Goal: Navigation & Orientation: Find specific page/section

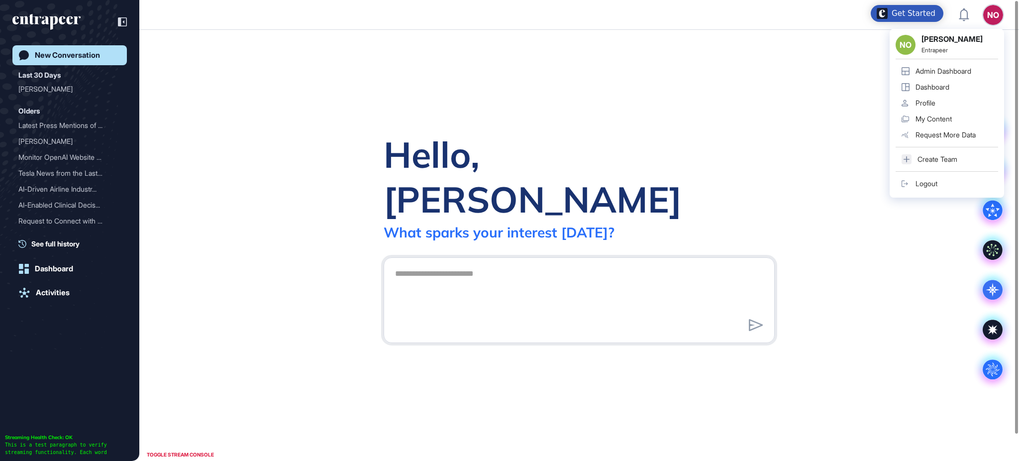
click at [962, 67] on div "Admin Dashboard" at bounding box center [944, 71] width 56 height 8
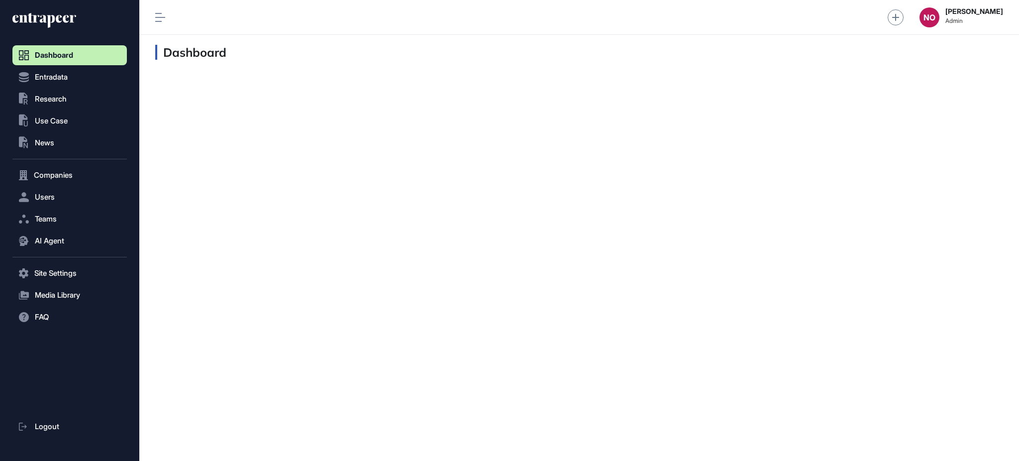
scroll to position [0, 0]
click at [74, 77] on button "Entradata" at bounding box center [69, 77] width 114 height 20
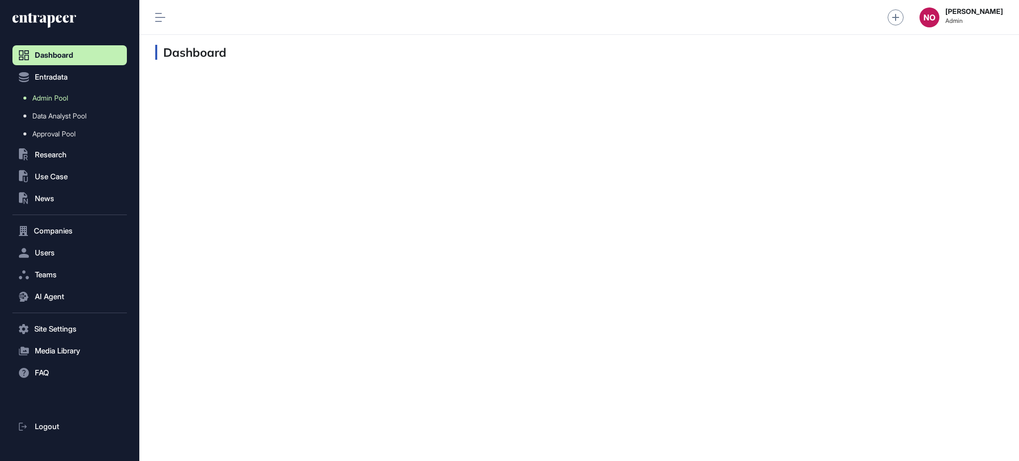
click at [68, 97] on span "Admin Pool" at bounding box center [50, 98] width 36 height 8
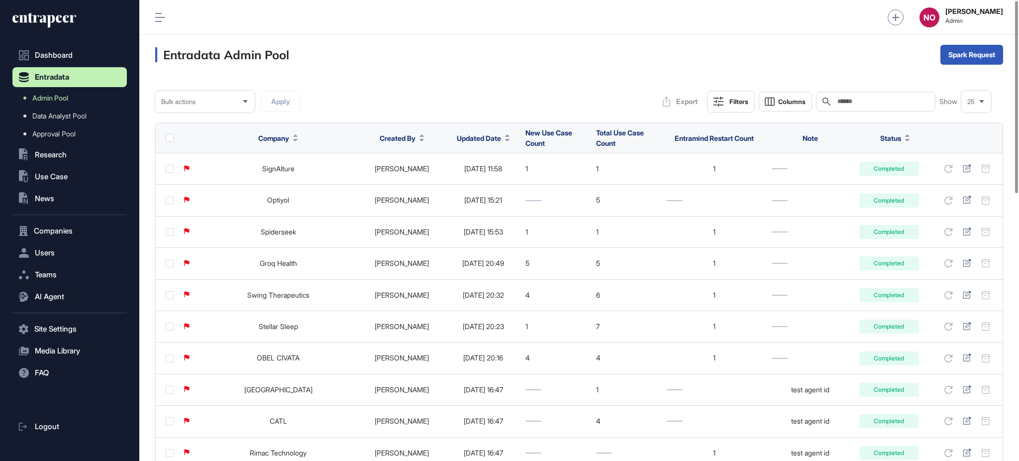
click at [483, 139] on button "Updated Date" at bounding box center [483, 138] width 53 height 10
click at [484, 178] on span "Sort Descending" at bounding box center [478, 180] width 40 height 8
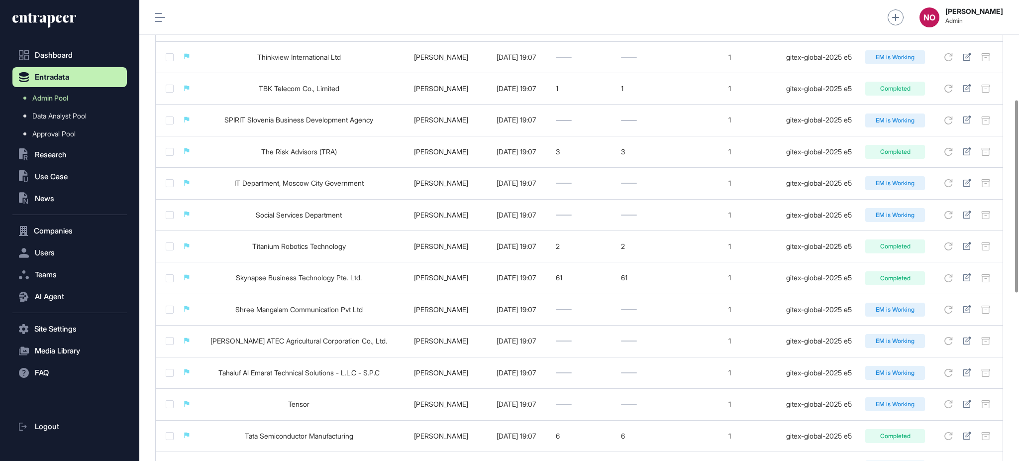
scroll to position [641, 0]
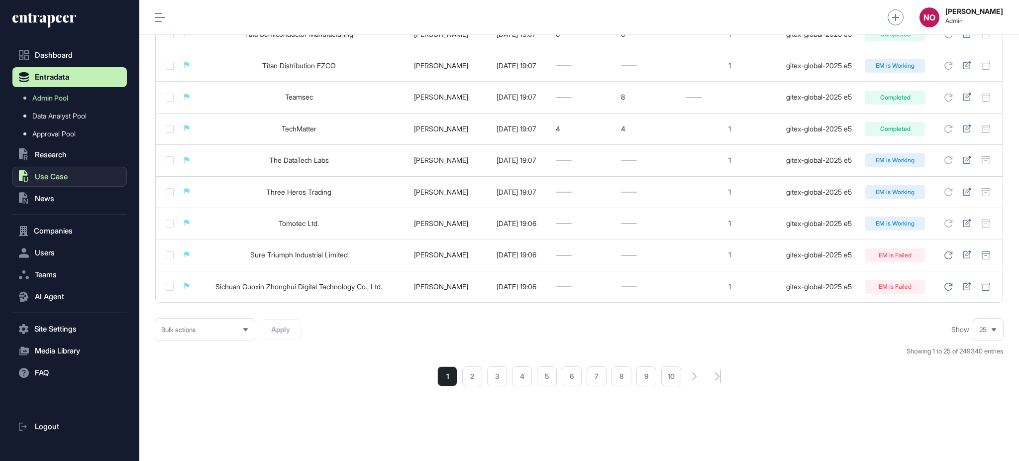
click at [73, 178] on button ".st0{fill:currentColor} Use Case" at bounding box center [69, 177] width 114 height 20
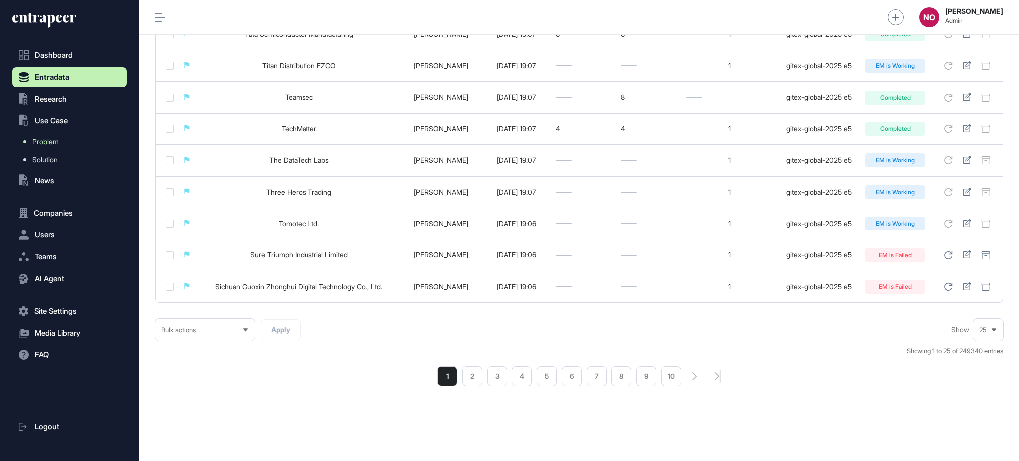
click at [65, 139] on link "Problem" at bounding box center [71, 142] width 109 height 18
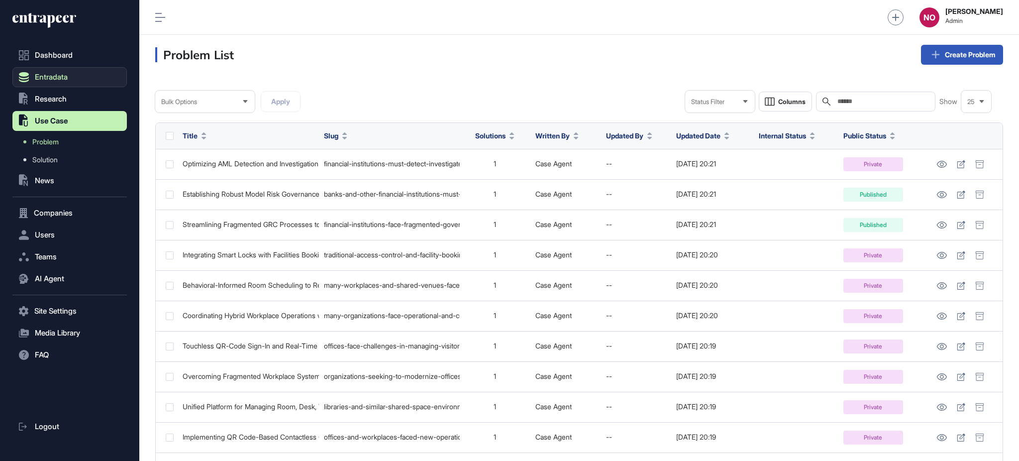
drag, startPoint x: 64, startPoint y: 82, endPoint x: 77, endPoint y: 82, distance: 12.9
click at [65, 82] on button "Entradata" at bounding box center [69, 77] width 114 height 20
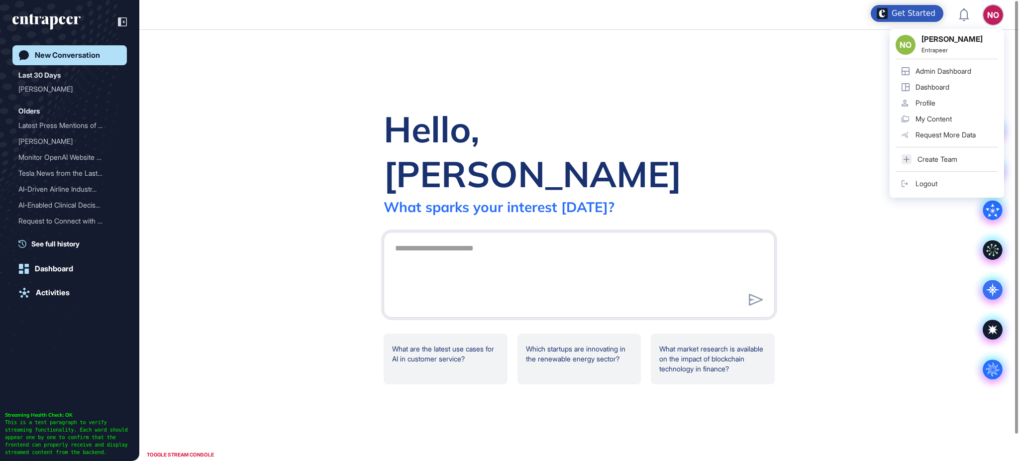
click at [943, 67] on div "Admin Dashboard" at bounding box center [944, 71] width 56 height 8
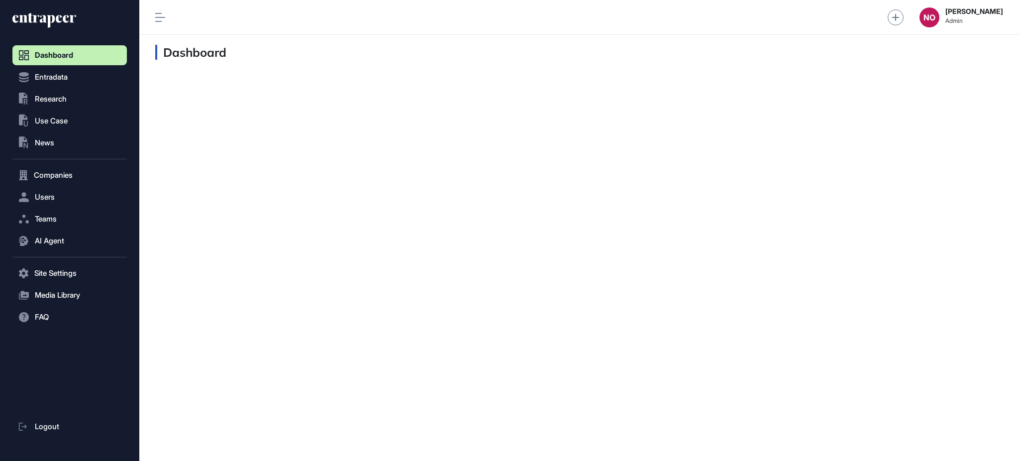
scroll to position [0, 0]
click at [70, 173] on span "Companies" at bounding box center [53, 175] width 39 height 8
click at [62, 192] on span "Company List" at bounding box center [53, 196] width 43 height 8
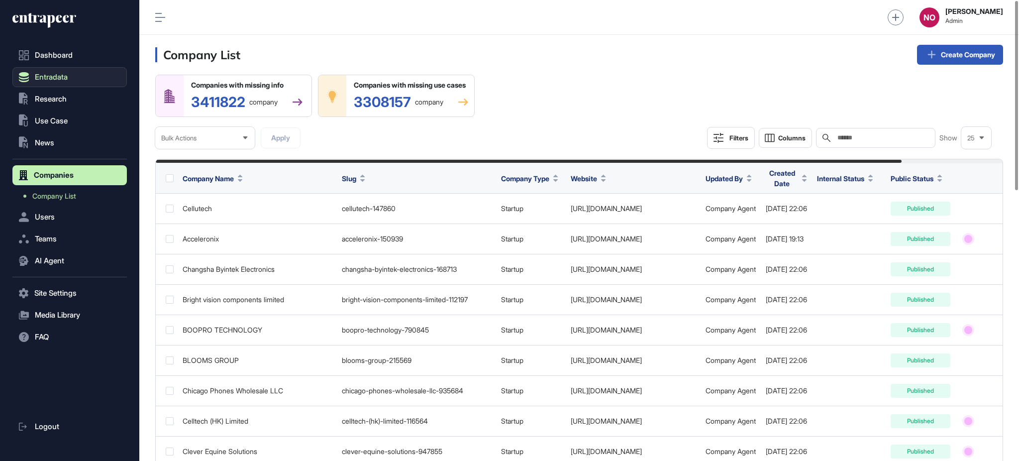
click at [49, 69] on button "Entradata" at bounding box center [69, 77] width 114 height 20
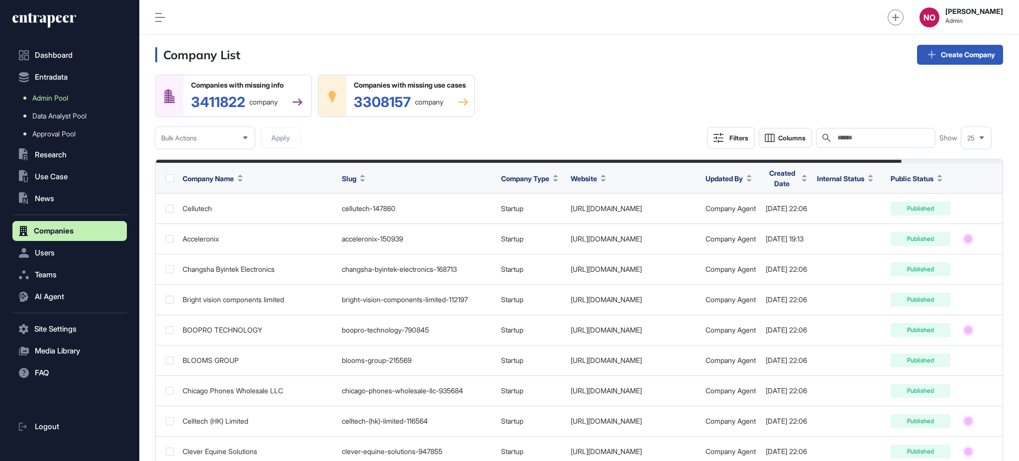
click at [51, 100] on span "Admin Pool" at bounding box center [50, 98] width 36 height 8
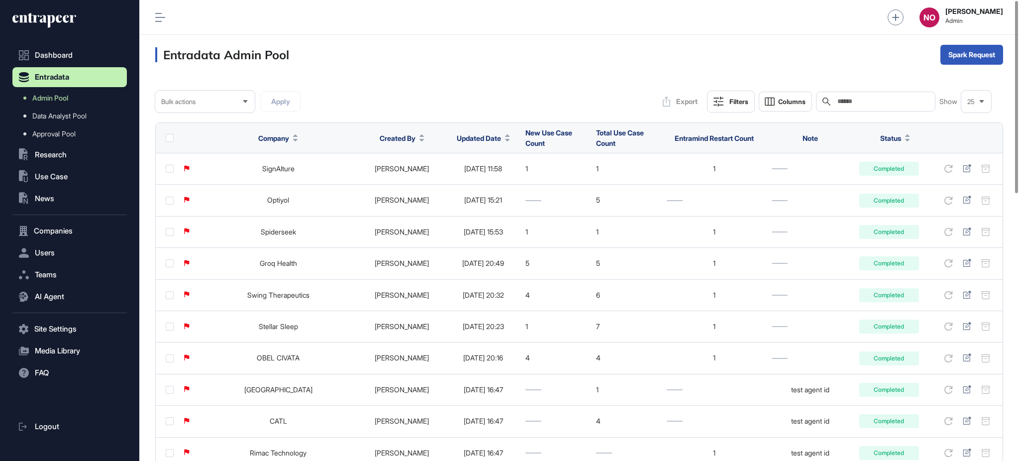
click at [475, 140] on span "Updated Date" at bounding box center [479, 138] width 44 height 10
click at [455, 180] on div "Sort Descending" at bounding box center [471, 180] width 62 height 14
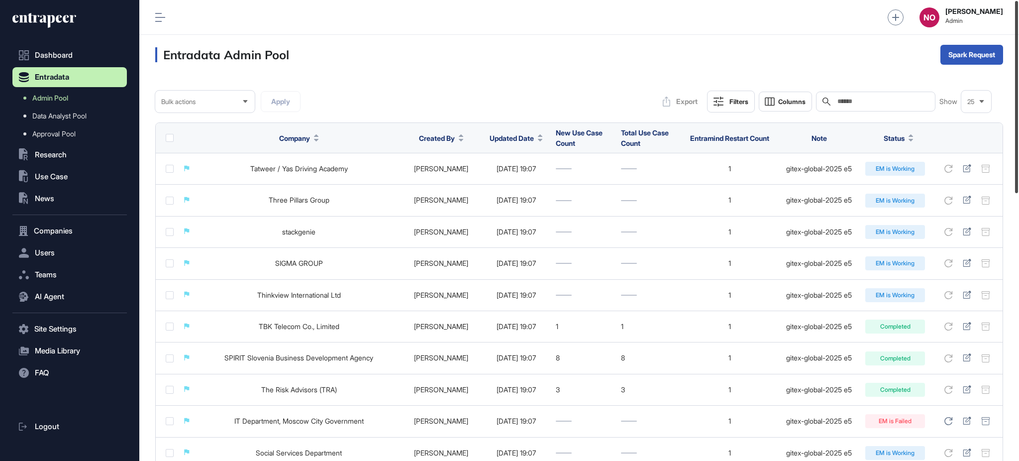
drag, startPoint x: 1018, startPoint y: 143, endPoint x: 1018, endPoint y: 74, distance: 69.2
click at [1018, 74] on div at bounding box center [1016, 97] width 3 height 192
click at [57, 176] on span "Use Case" at bounding box center [51, 177] width 33 height 8
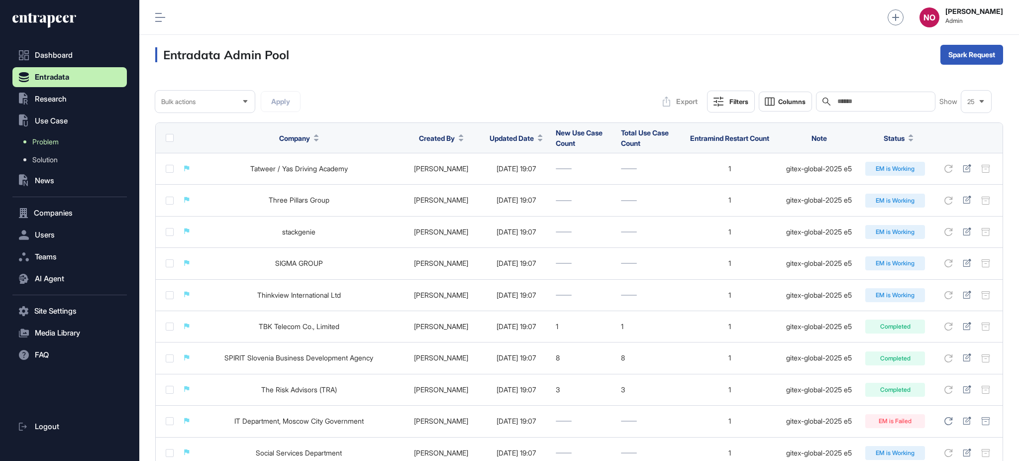
click at [67, 143] on link "Problem" at bounding box center [71, 142] width 109 height 18
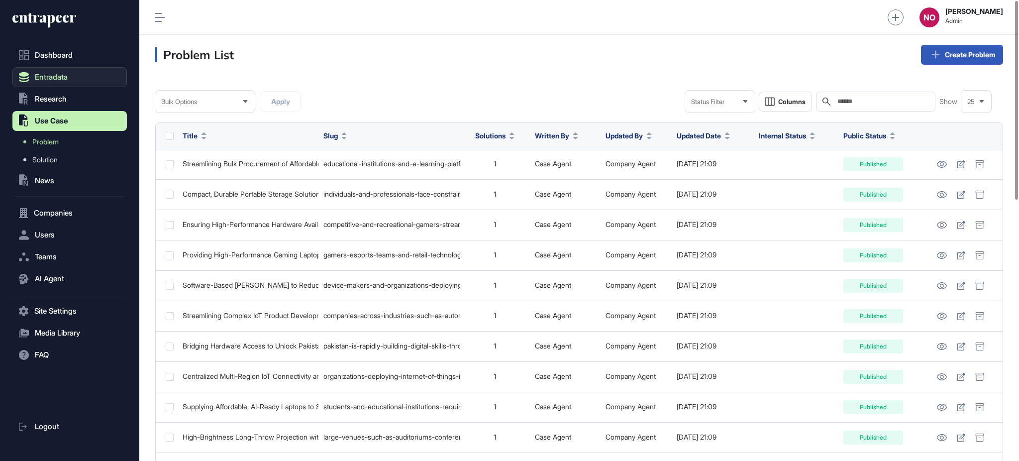
click at [68, 83] on button "Entradata" at bounding box center [69, 77] width 114 height 20
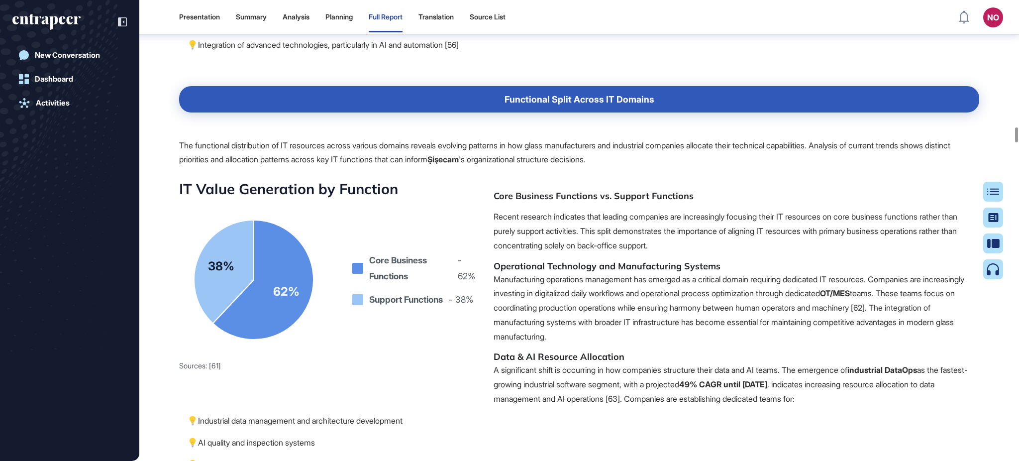
scroll to position [15722, 0]
